Goal: Task Accomplishment & Management: Complete application form

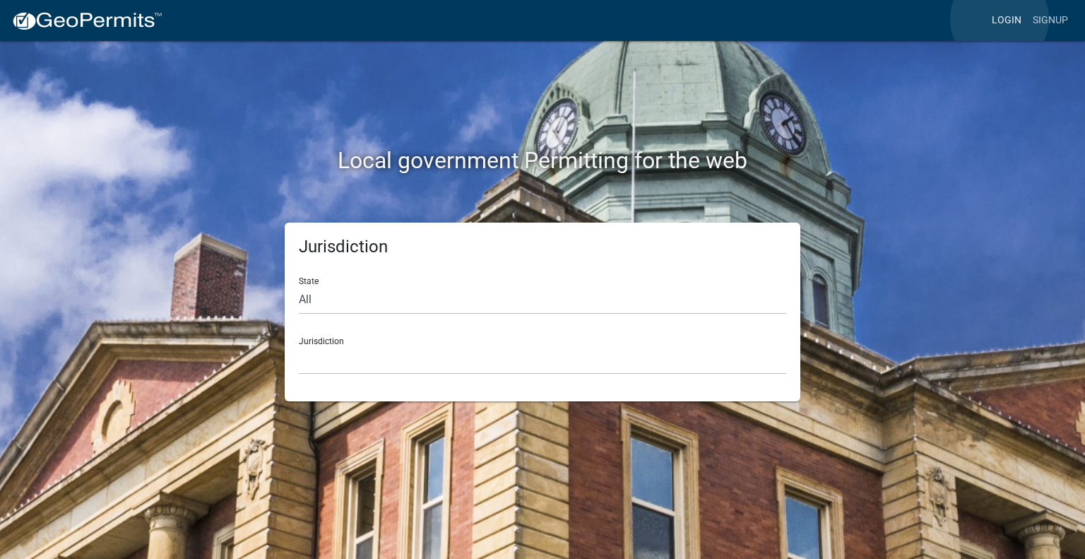
click at [1000, 19] on link "Login" at bounding box center [1006, 20] width 41 height 27
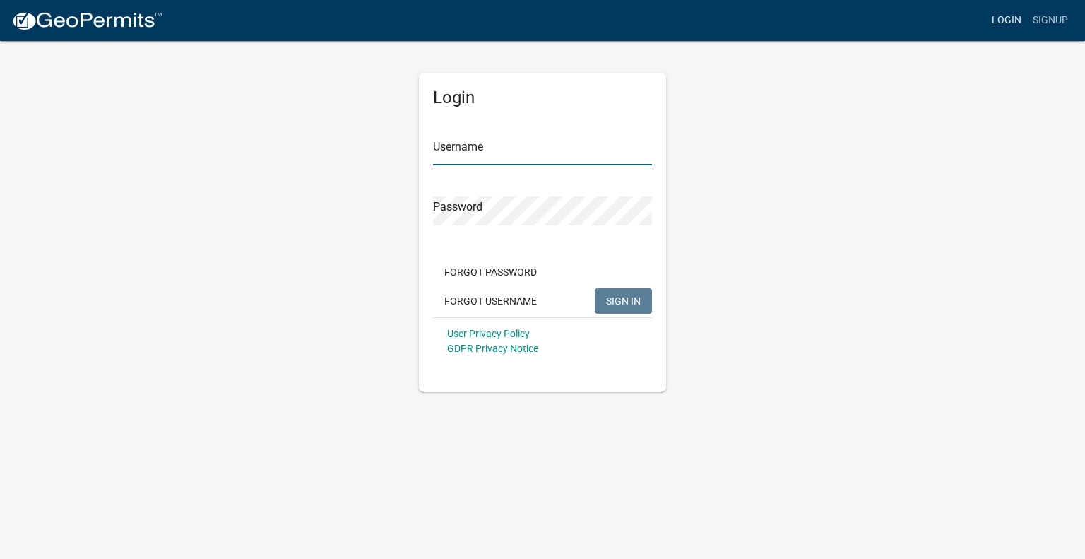
type input "[PERSON_NAME].[PERSON_NAME]"
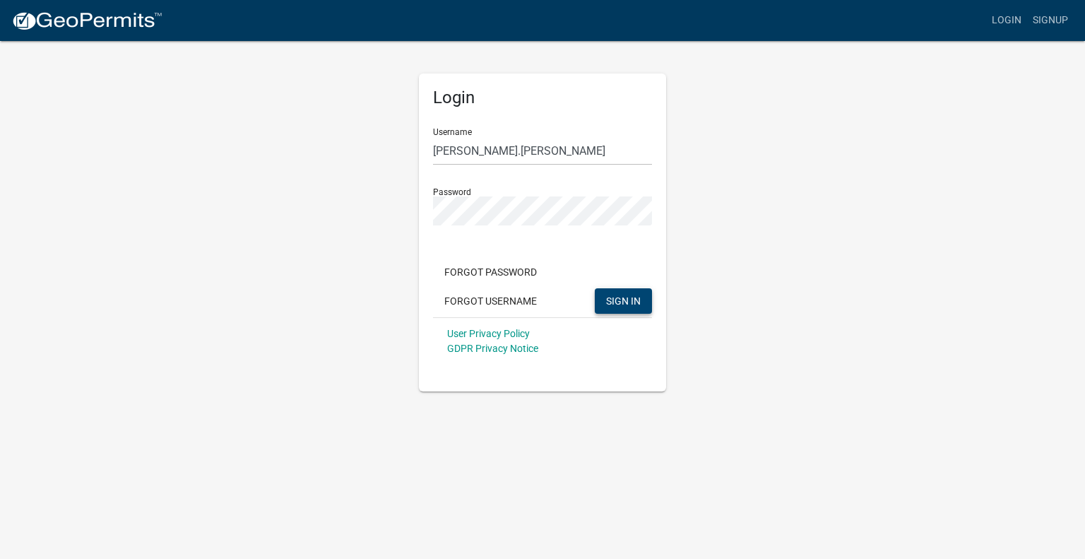
click at [616, 303] on span "SIGN IN" at bounding box center [623, 299] width 35 height 11
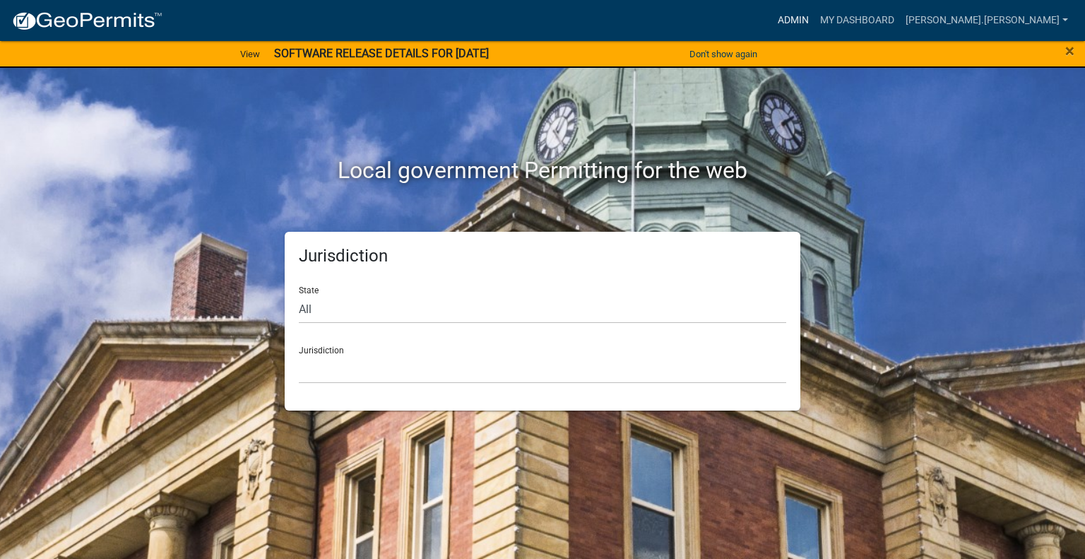
click at [814, 17] on link "Admin" at bounding box center [793, 20] width 42 height 27
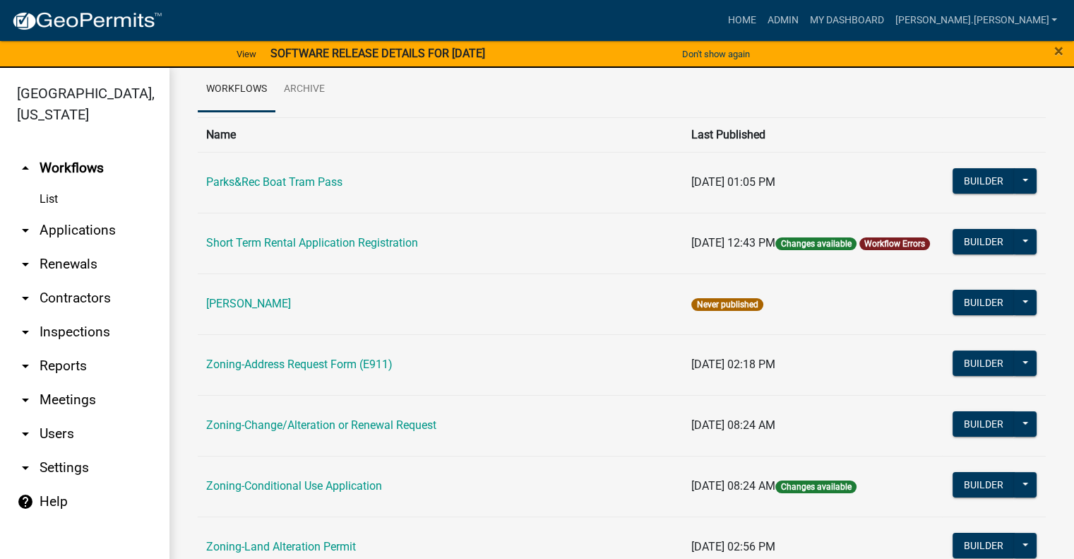
scroll to position [141, 0]
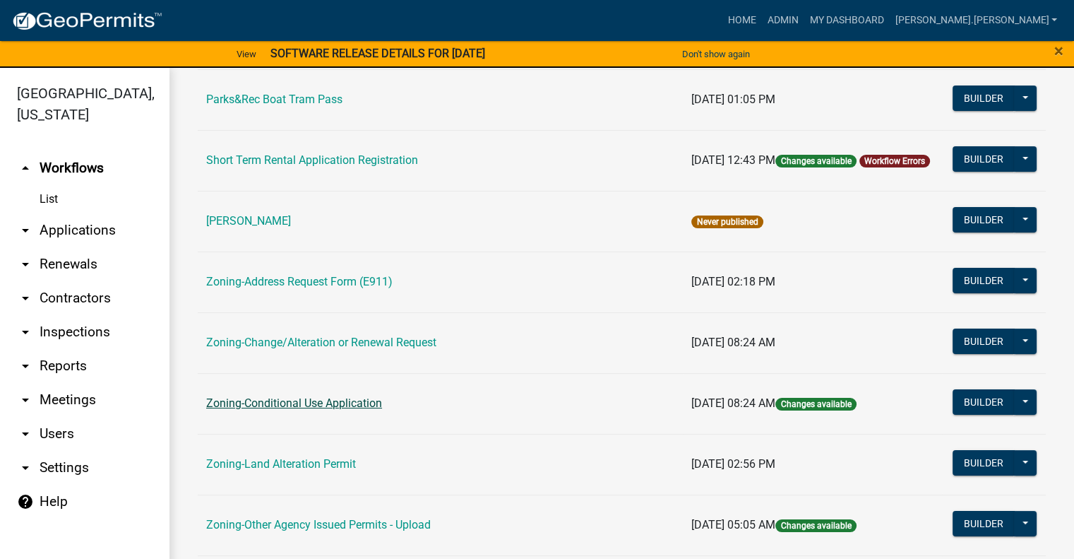
click at [334, 403] on link "Zoning-Conditional Use Application" at bounding box center [294, 402] width 176 height 13
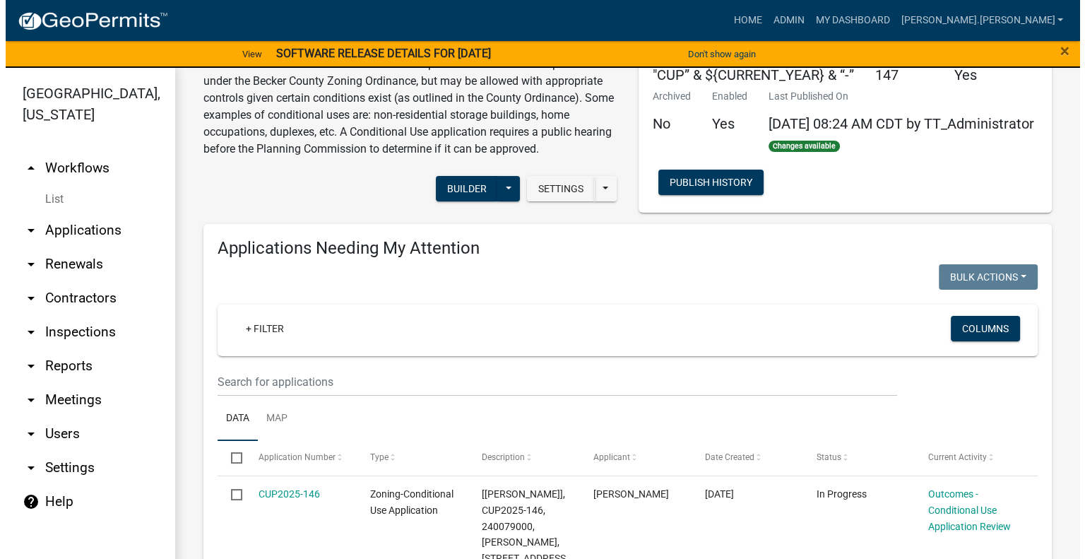
scroll to position [282, 0]
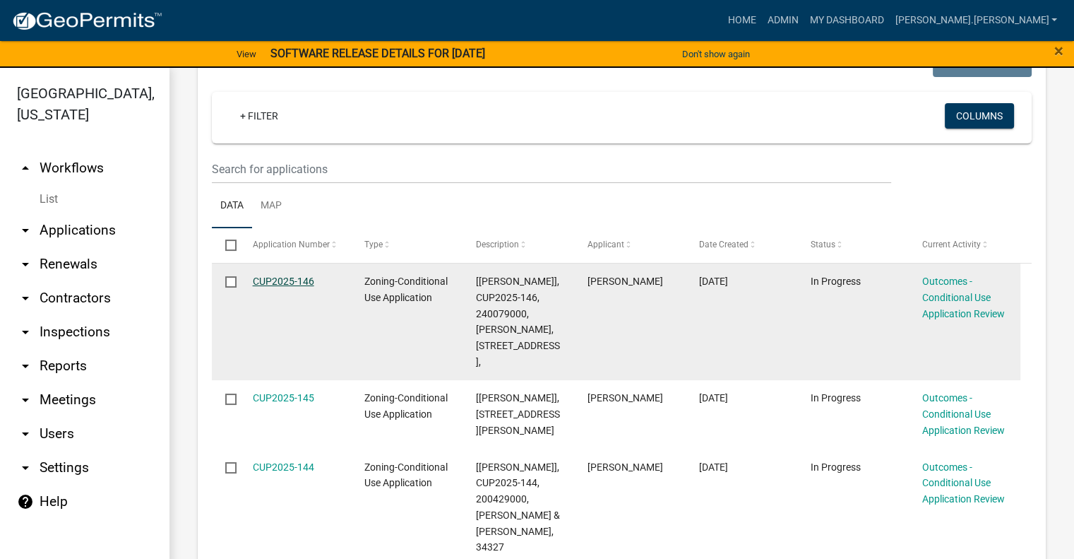
click at [284, 287] on link "CUP2025-146" at bounding box center [283, 280] width 61 height 11
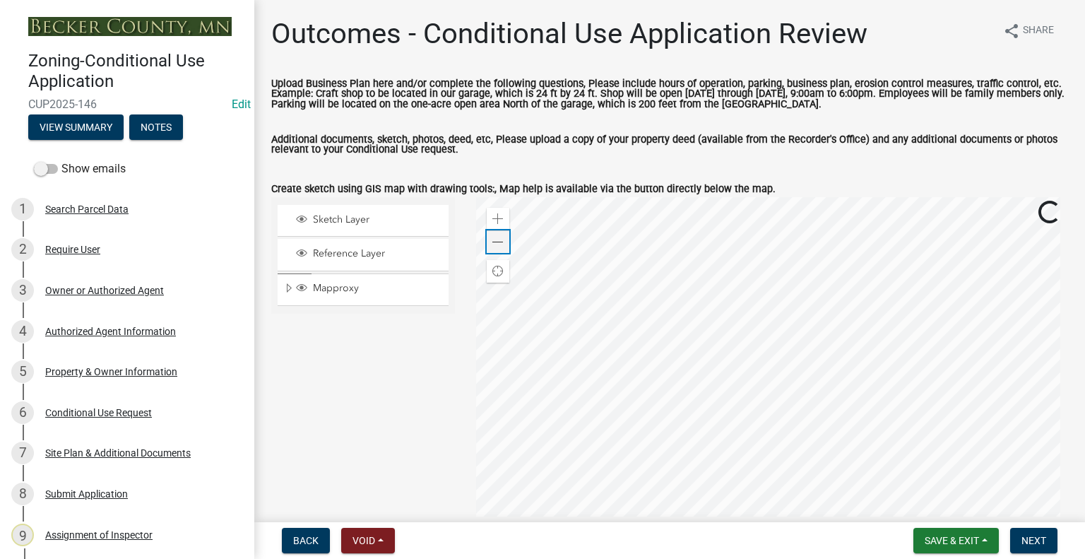
click at [499, 241] on span at bounding box center [497, 242] width 11 height 11
click at [499, 242] on span at bounding box center [497, 242] width 11 height 11
click at [497, 242] on span at bounding box center [497, 242] width 11 height 11
click at [496, 242] on span at bounding box center [497, 242] width 11 height 11
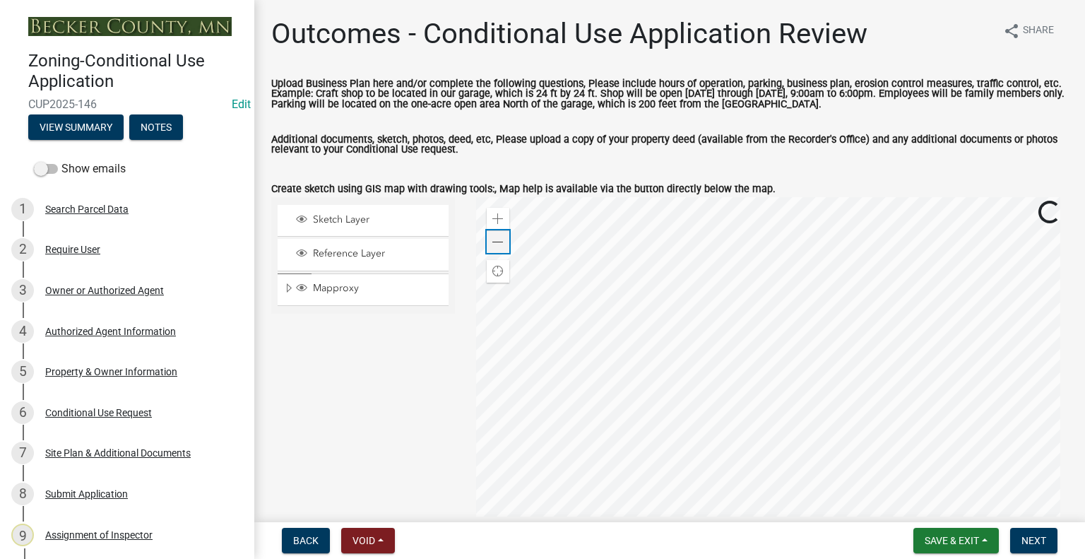
click at [496, 243] on span at bounding box center [497, 242] width 11 height 11
click at [500, 215] on div "Zoom in" at bounding box center [498, 219] width 23 height 23
click at [658, 366] on div at bounding box center [772, 373] width 592 height 353
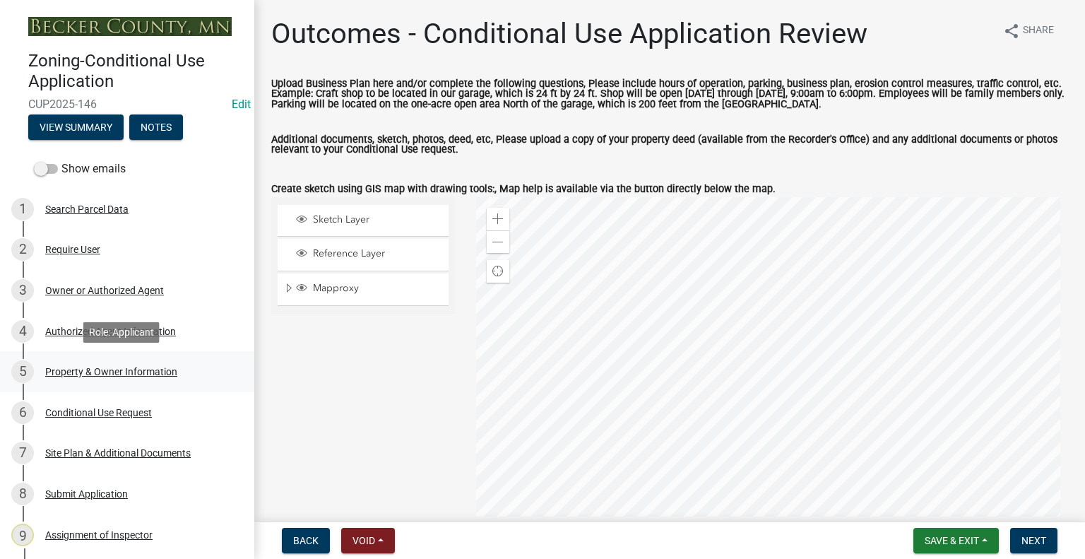
click at [147, 371] on div "Property & Owner Information" at bounding box center [111, 371] width 132 height 10
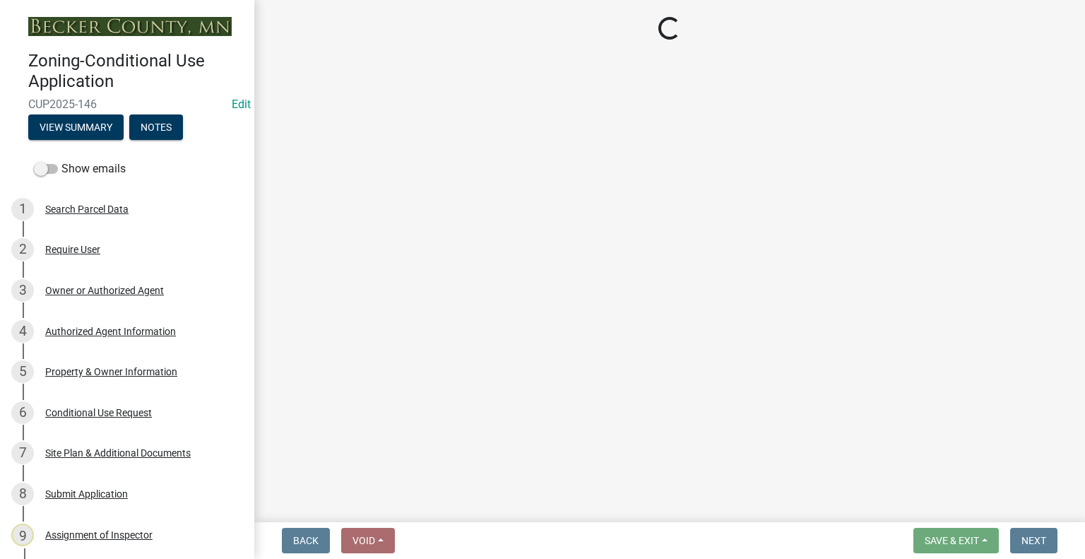
select select "5410f557-fef7-4bfd-8544-6d7081686d09"
select select "0e79f035-f2f6-43fe-a462-01258263bb7e"
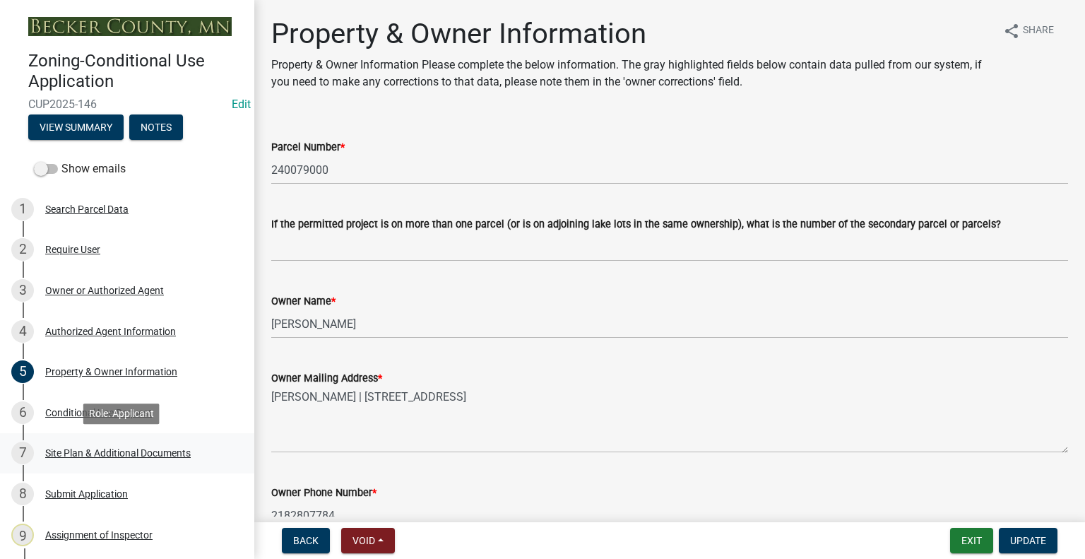
click at [102, 453] on div "Site Plan & Additional Documents" at bounding box center [117, 453] width 145 height 10
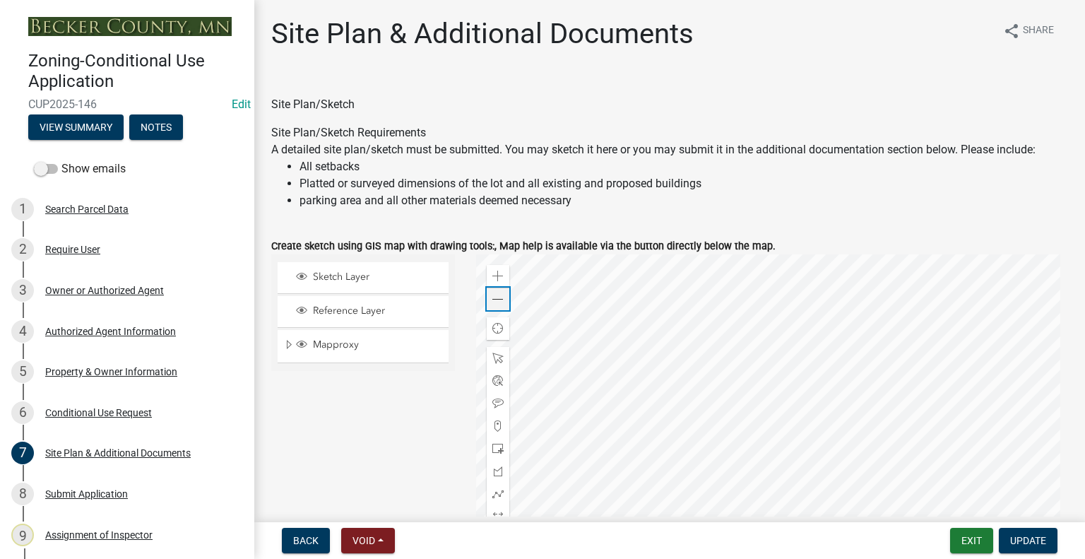
click at [497, 302] on span at bounding box center [497, 299] width 11 height 11
click at [494, 304] on span at bounding box center [497, 299] width 11 height 11
click at [511, 311] on div at bounding box center [772, 430] width 592 height 353
click at [494, 301] on span at bounding box center [497, 299] width 11 height 11
click at [492, 297] on span at bounding box center [497, 299] width 11 height 11
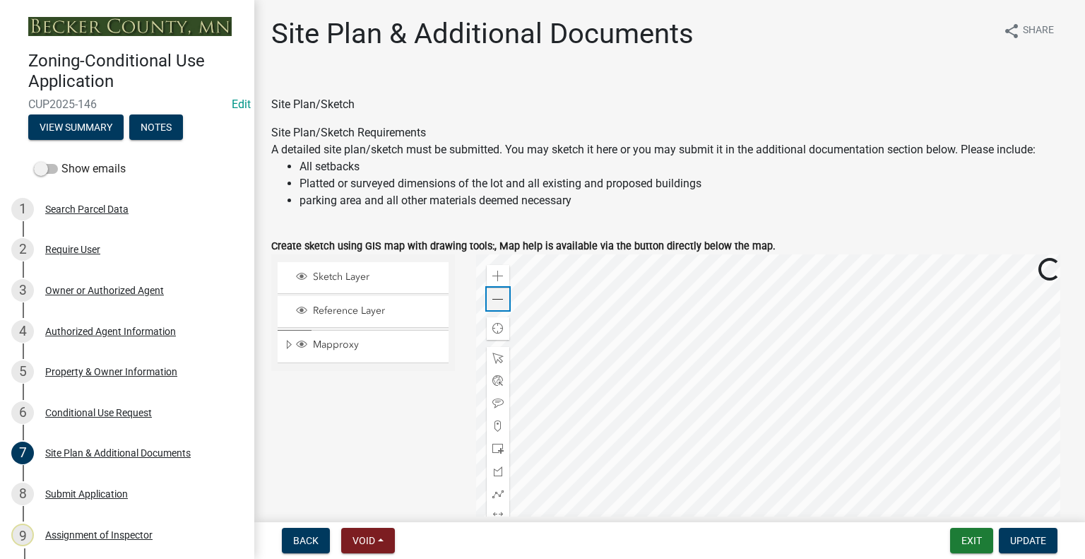
click at [492, 296] on span at bounding box center [497, 299] width 11 height 11
click at [678, 334] on div at bounding box center [772, 430] width 592 height 353
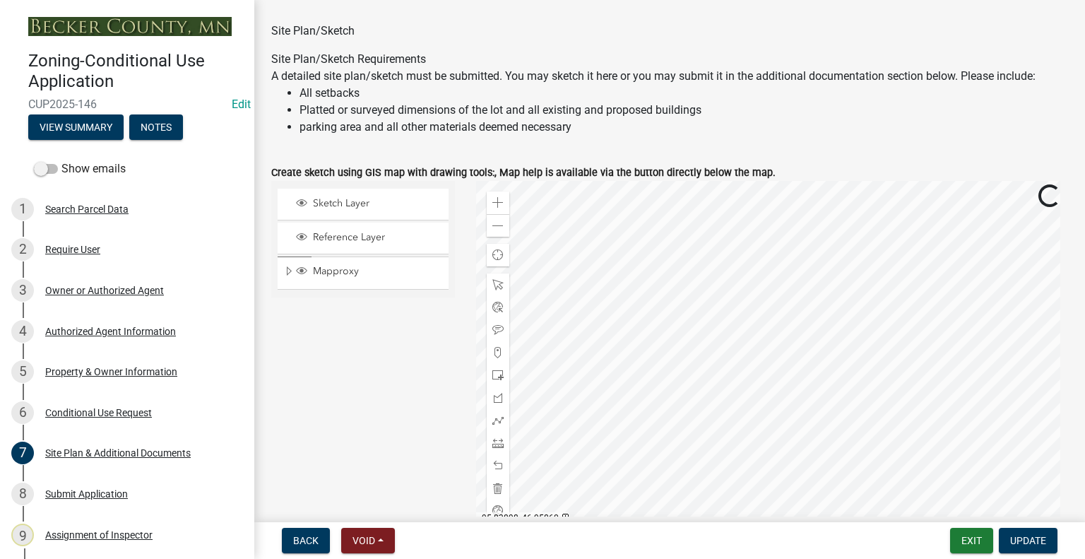
scroll to position [141, 0]
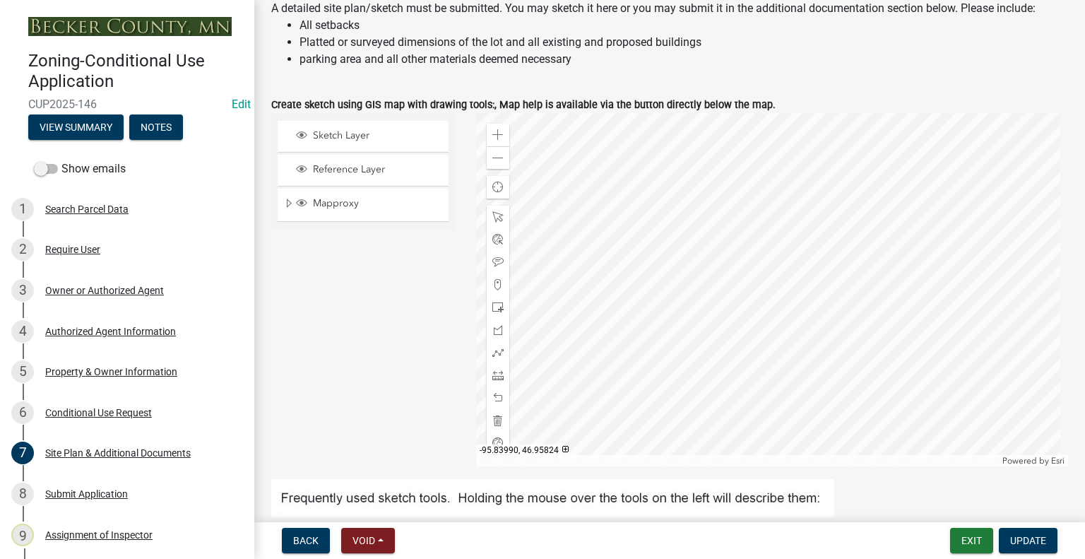
click at [696, 343] on div at bounding box center [772, 289] width 592 height 353
click at [494, 157] on span at bounding box center [497, 158] width 11 height 11
click at [662, 340] on div at bounding box center [772, 289] width 592 height 353
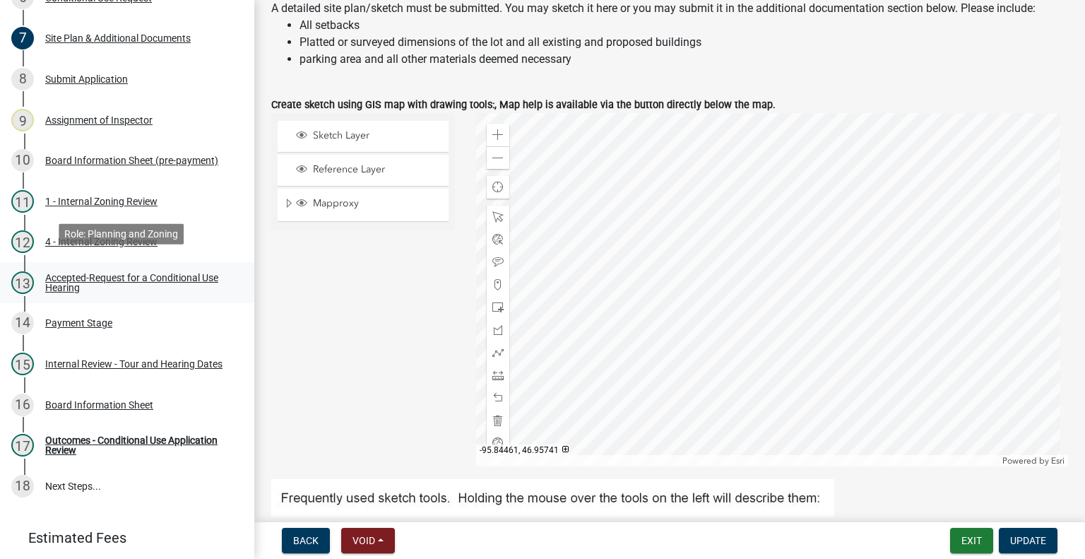
scroll to position [424, 0]
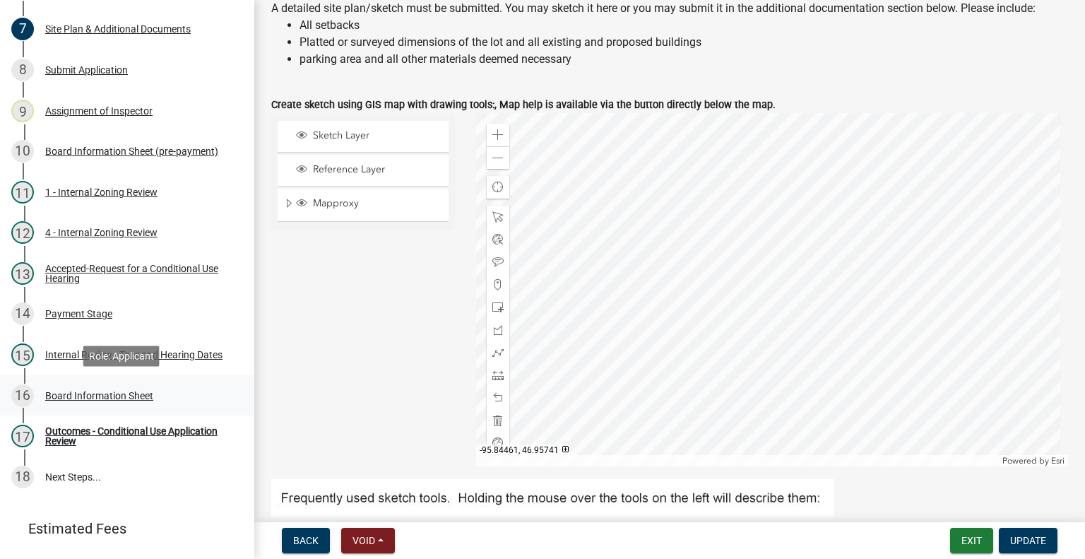
click at [124, 394] on div "Board Information Sheet" at bounding box center [99, 395] width 108 height 10
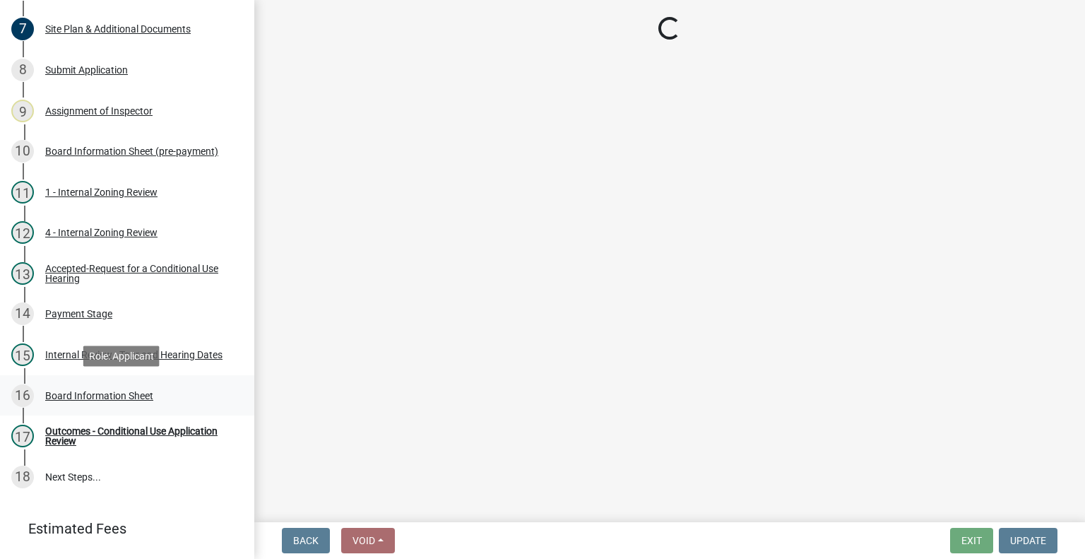
scroll to position [0, 0]
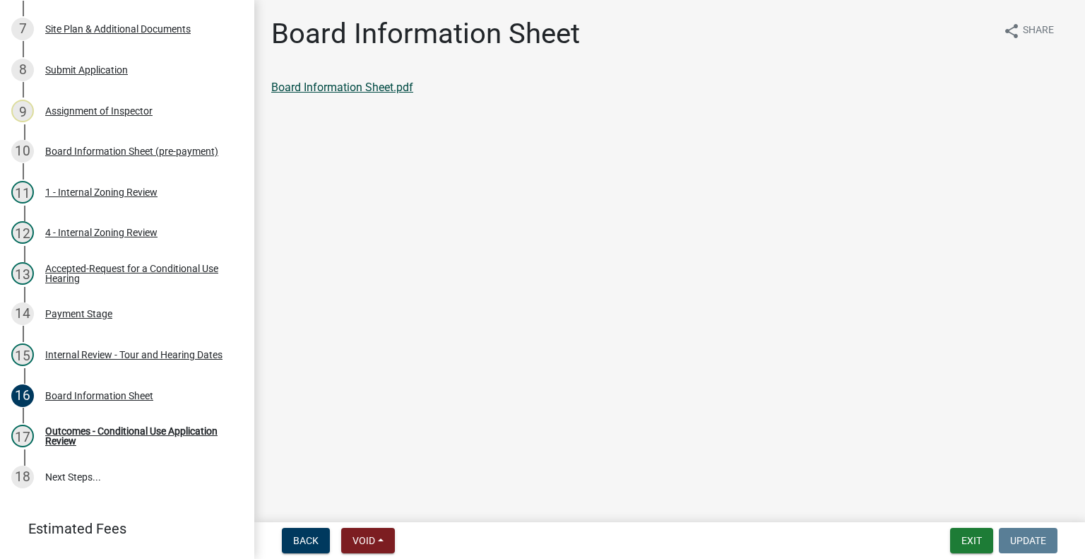
click at [398, 90] on link "Board Information Sheet.pdf" at bounding box center [342, 86] width 142 height 13
